Goal: Task Accomplishment & Management: Use online tool/utility

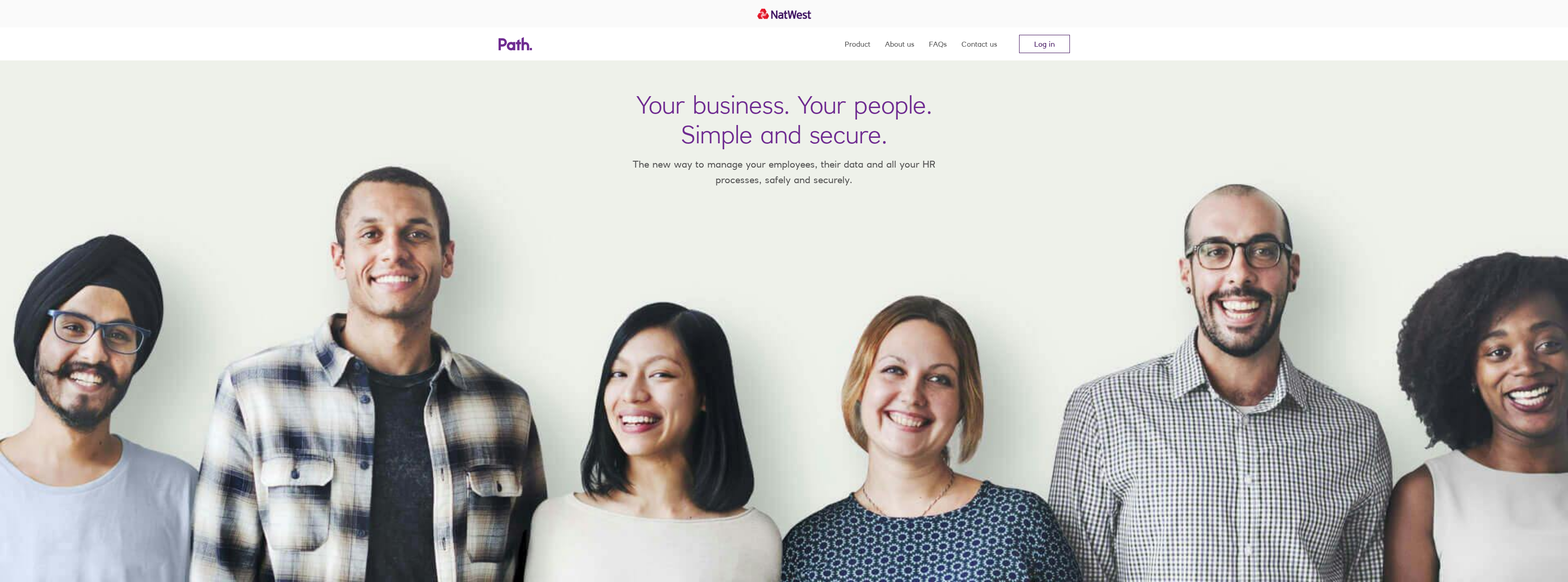
click at [1039, 43] on link "Log in" at bounding box center [1044, 44] width 51 height 18
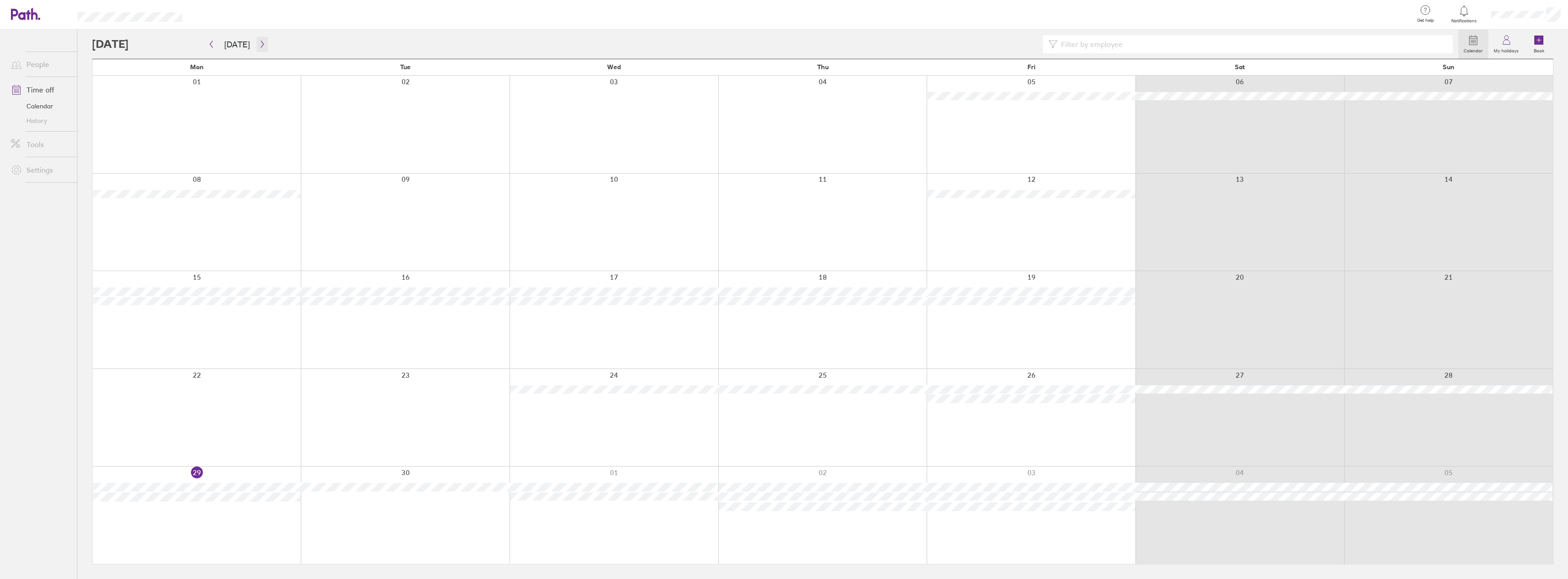
click at [261, 46] on icon "button" at bounding box center [262, 44] width 2 height 7
